Goal: Transaction & Acquisition: Purchase product/service

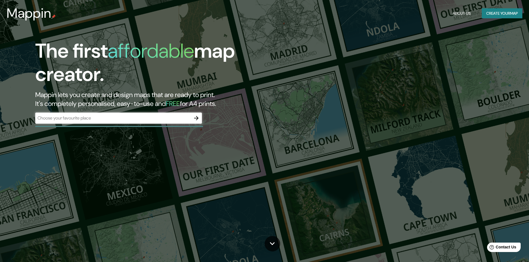
click at [132, 122] on div "​" at bounding box center [118, 118] width 167 height 11
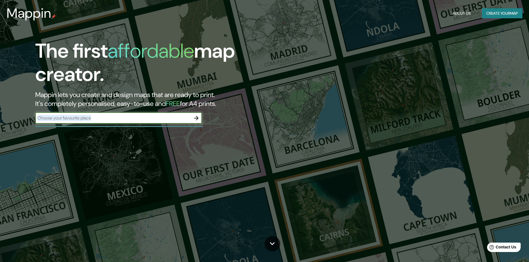
click at [132, 122] on div "​" at bounding box center [118, 118] width 167 height 11
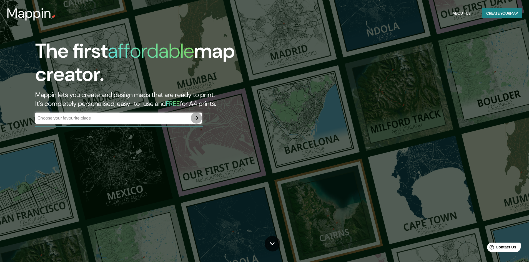
click at [200, 118] on icon "button" at bounding box center [196, 118] width 7 height 7
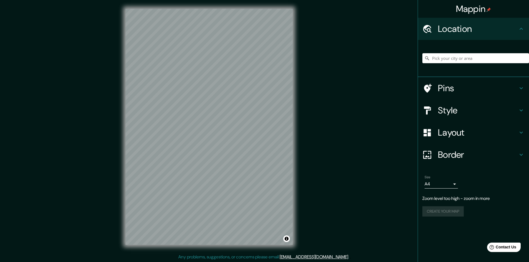
click at [460, 184] on div "Size A4 single" at bounding box center [473, 182] width 102 height 18
click at [457, 184] on body "Mappin Location Pins Style Layout Border Choose a border. Hint : you can make l…" at bounding box center [264, 131] width 529 height 262
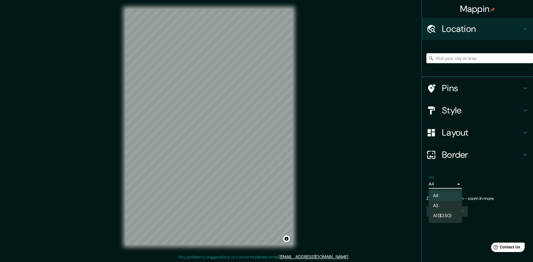
click at [457, 184] on div at bounding box center [266, 131] width 533 height 262
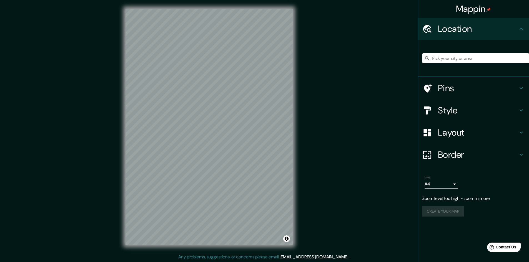
click at [298, 126] on div "© Mapbox © OpenStreetMap Improve this map" at bounding box center [209, 127] width 185 height 254
click at [452, 31] on h4 "Location" at bounding box center [478, 28] width 80 height 11
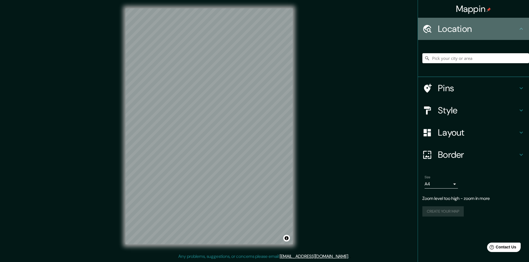
click at [498, 24] on h4 "Location" at bounding box center [478, 28] width 80 height 11
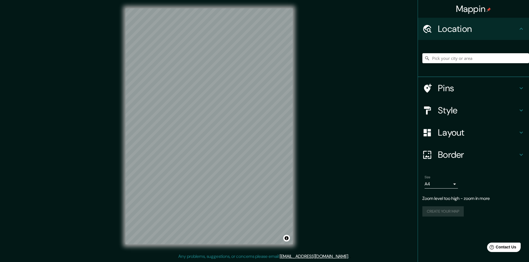
click at [438, 52] on div at bounding box center [475, 58] width 107 height 28
click at [438, 57] on input "Pick your city or area" at bounding box center [475, 58] width 107 height 10
click at [452, 59] on input "Pelícano, 91855 [GEOGRAPHIC_DATA], [GEOGRAPHIC_DATA], [GEOGRAPHIC_DATA]" at bounding box center [475, 58] width 107 height 10
click at [493, 59] on input "Pelícano, 91855 [GEOGRAPHIC_DATA], [GEOGRAPHIC_DATA], [GEOGRAPHIC_DATA]" at bounding box center [475, 58] width 107 height 10
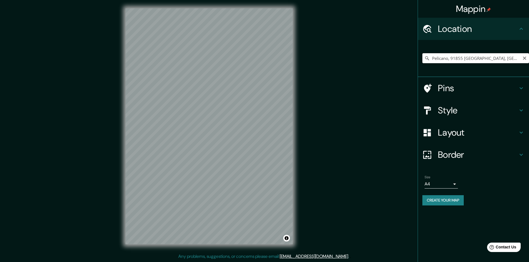
click at [493, 59] on input "Pelícano, 91855 [GEOGRAPHIC_DATA], [GEOGRAPHIC_DATA], [GEOGRAPHIC_DATA]" at bounding box center [475, 58] width 107 height 10
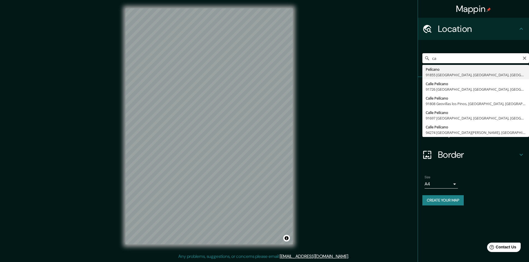
type input "c"
type input "C"
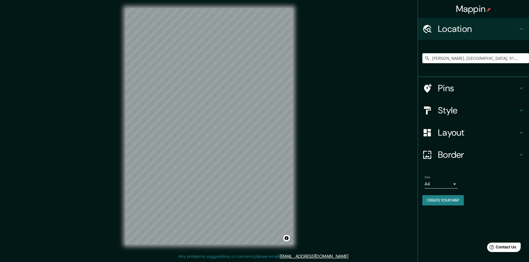
click at [438, 53] on div "[PERSON_NAME], [GEOGRAPHIC_DATA], 91697, [GEOGRAPHIC_DATA]" at bounding box center [475, 58] width 107 height 28
click at [443, 59] on input "[PERSON_NAME], [GEOGRAPHIC_DATA], 91697, [GEOGRAPHIC_DATA]" at bounding box center [475, 58] width 107 height 10
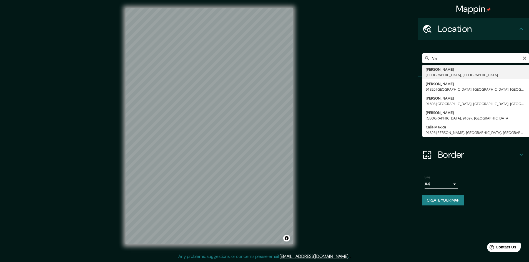
type input "V"
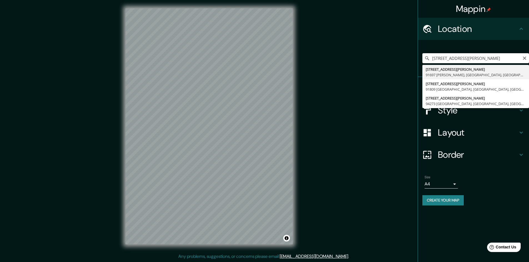
type input "[STREET_ADDRESS][PERSON_NAME][PERSON_NAME]"
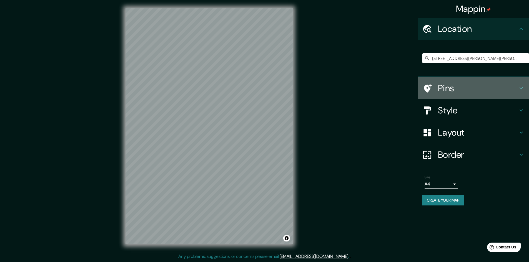
click at [425, 89] on icon at bounding box center [428, 88] width 8 height 9
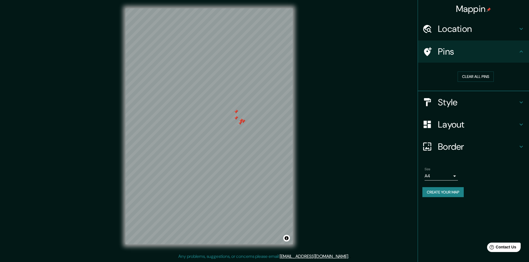
drag, startPoint x: 507, startPoint y: 217, endPoint x: 464, endPoint y: 201, distance: 45.5
click at [465, 202] on div "Mappin Location [STREET_ADDRESS][PERSON_NAME][PERSON_NAME] Pins Clear all pins …" at bounding box center [473, 131] width 111 height 262
click at [486, 73] on button "Clear all pins" at bounding box center [476, 77] width 36 height 10
click at [477, 22] on div "Location" at bounding box center [473, 29] width 111 height 22
